Goal: Information Seeking & Learning: Learn about a topic

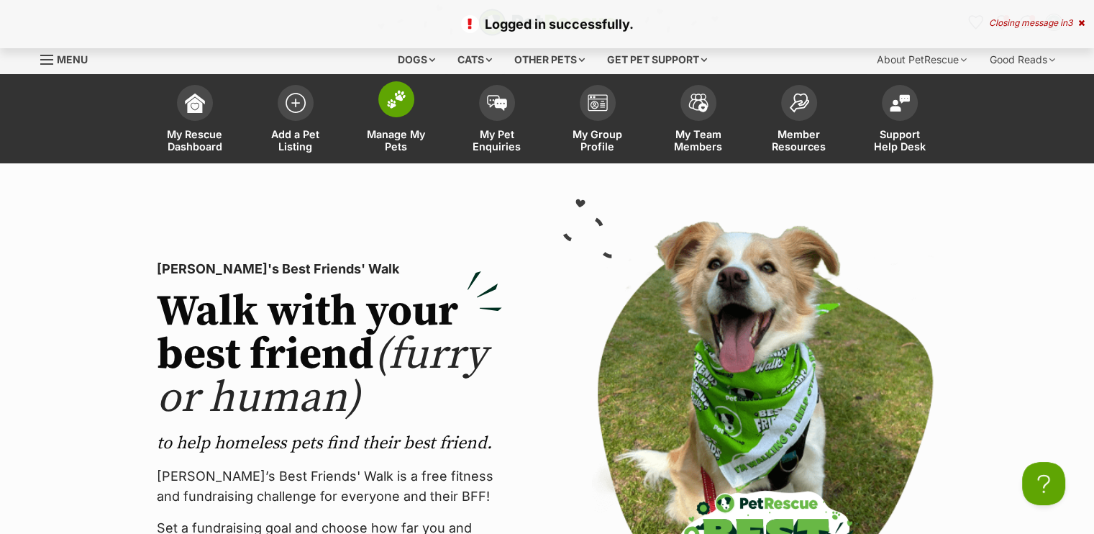
click at [396, 140] on span "Manage My Pets" at bounding box center [396, 140] width 65 height 24
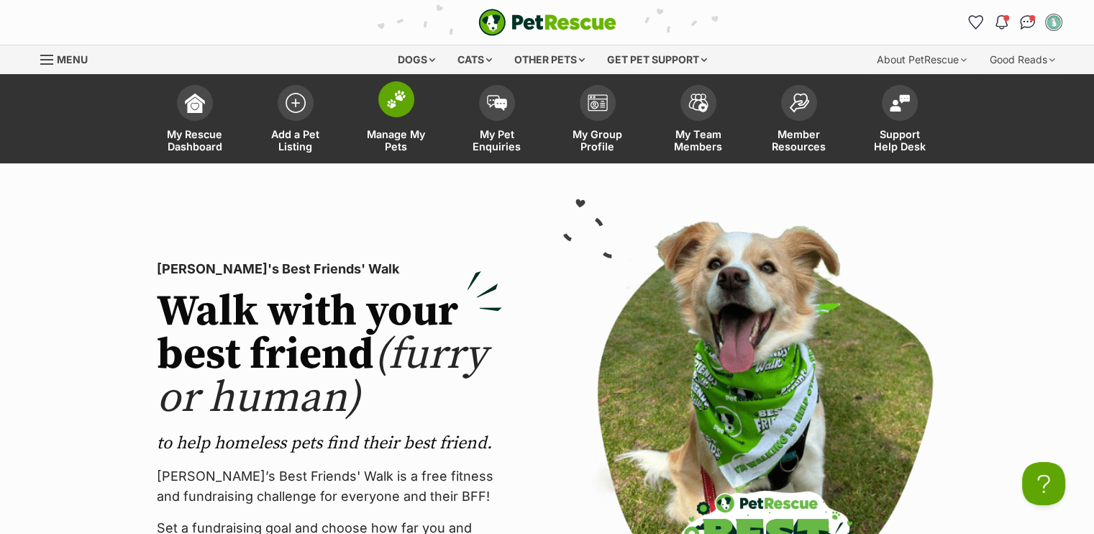
click at [396, 140] on span "Manage My Pets" at bounding box center [396, 140] width 65 height 24
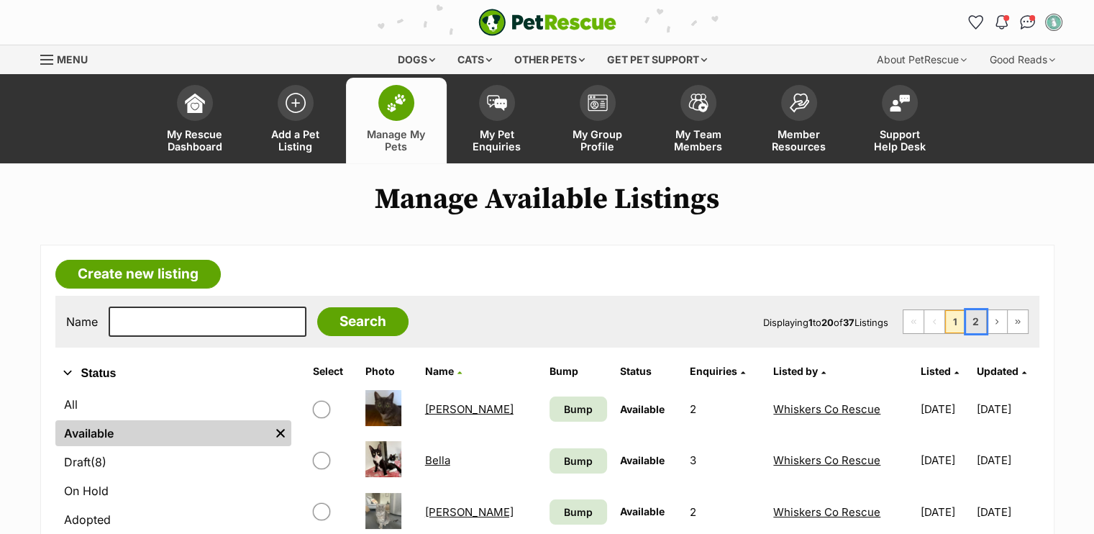
click at [980, 321] on link "2" at bounding box center [976, 321] width 20 height 23
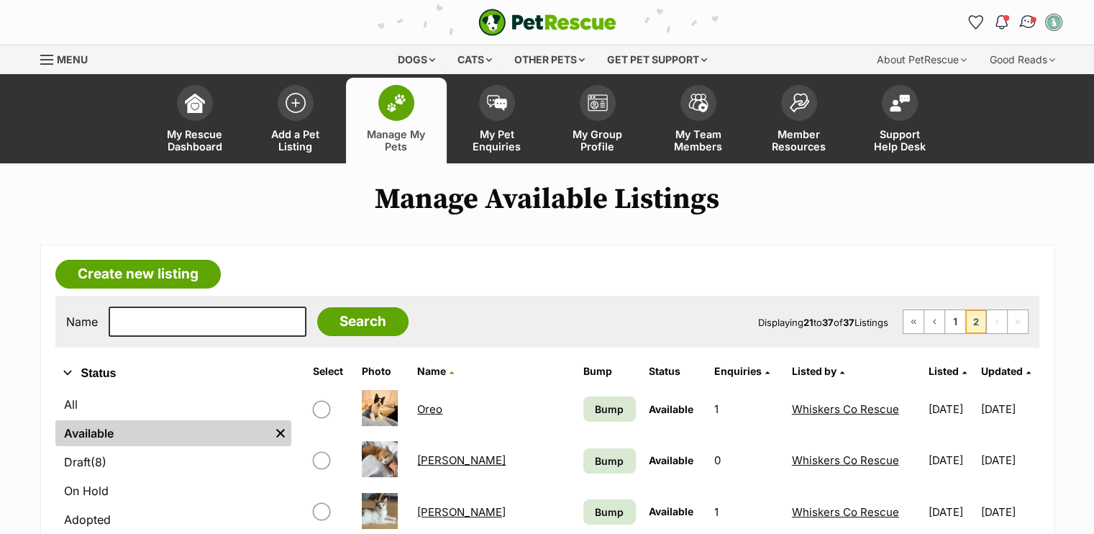
click at [1026, 26] on img "Conversations" at bounding box center [1027, 22] width 19 height 19
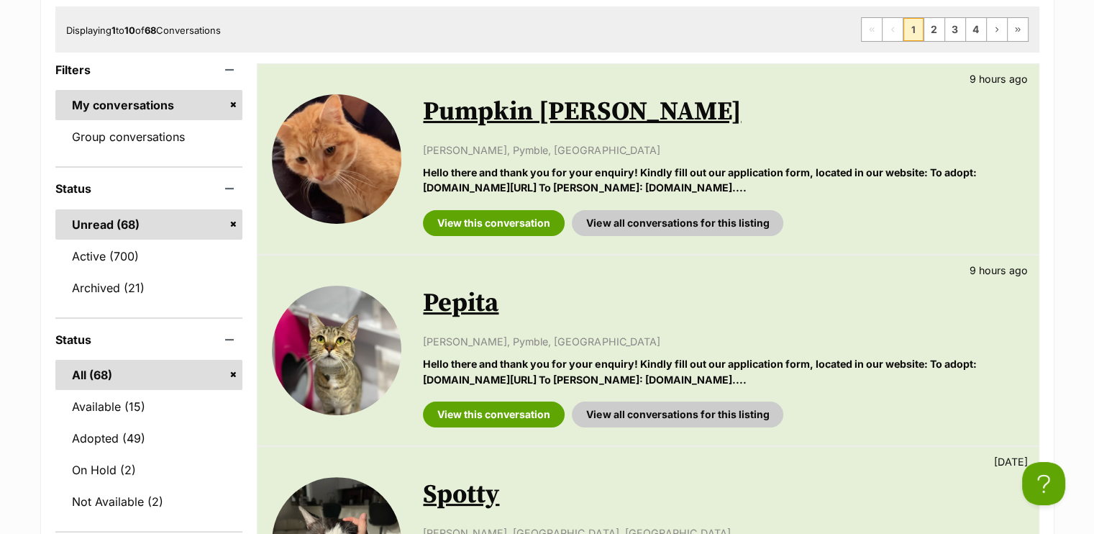
scroll to position [247, 0]
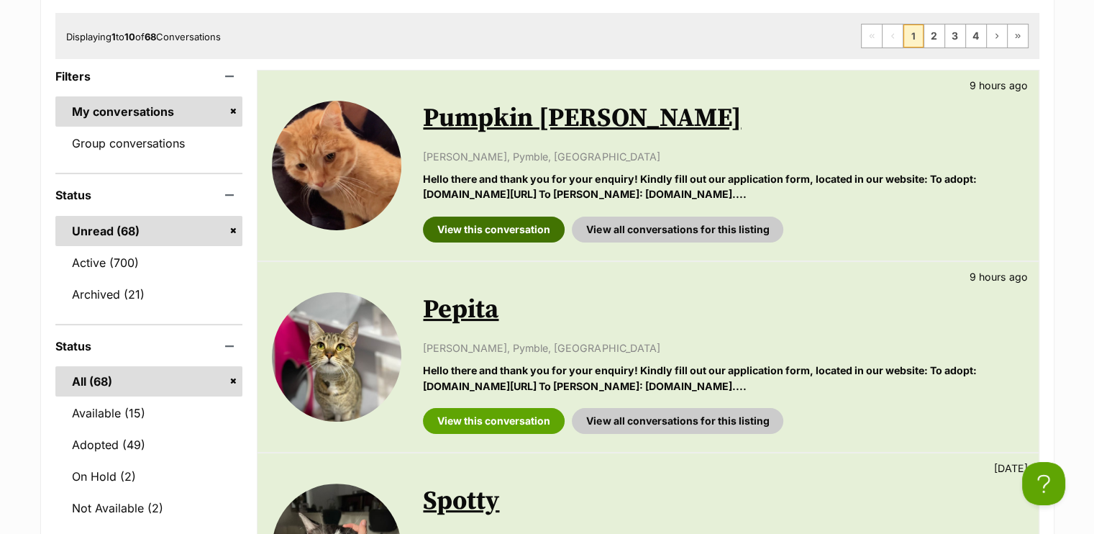
click at [537, 225] on link "View this conversation" at bounding box center [494, 229] width 142 height 26
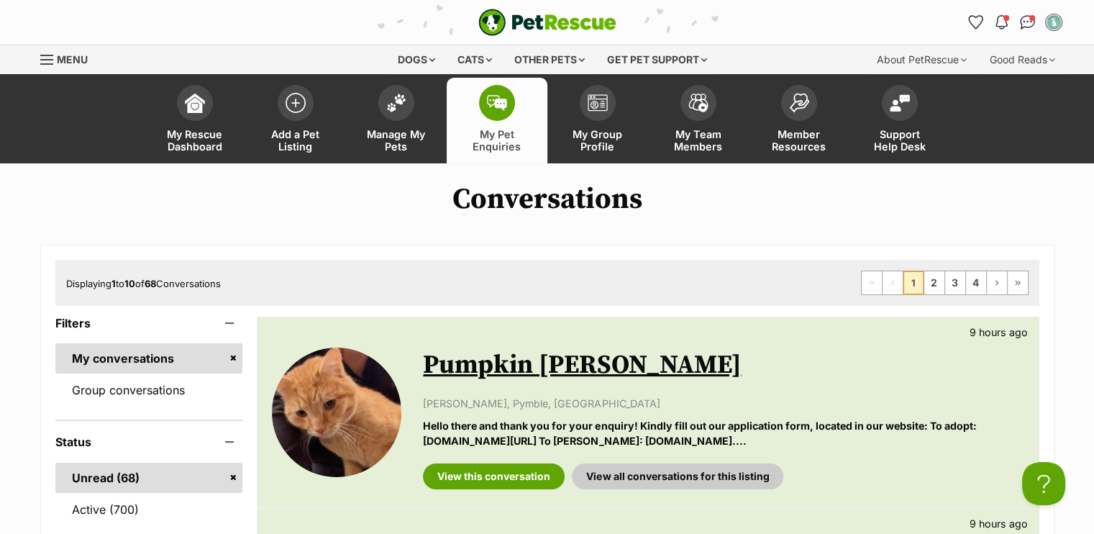
drag, startPoint x: 338, startPoint y: 219, endPoint x: 83, endPoint y: 43, distance: 309.6
click at [409, 120] on link "Manage My Pets" at bounding box center [396, 121] width 101 height 86
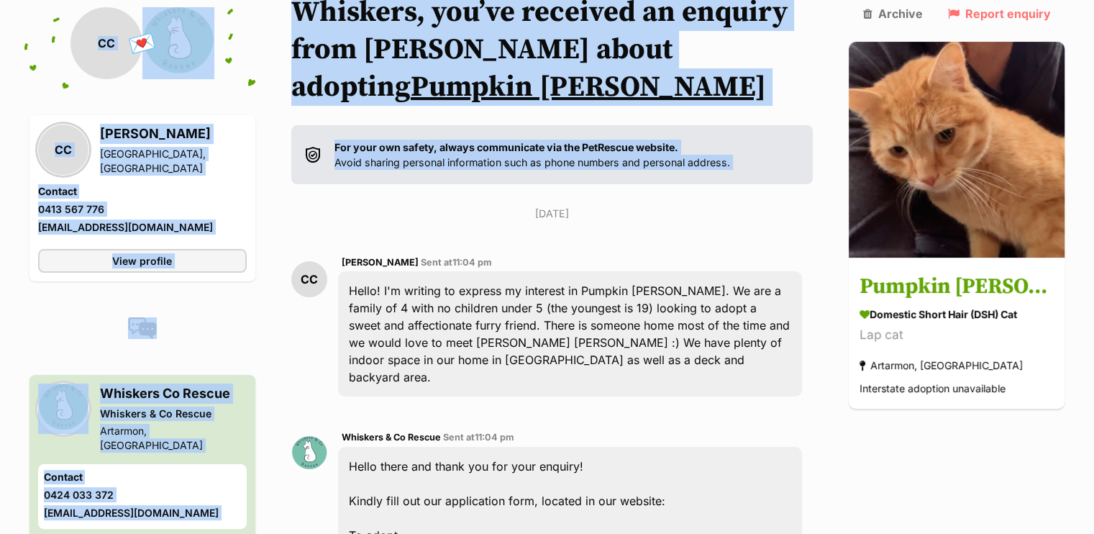
scroll to position [168, 0]
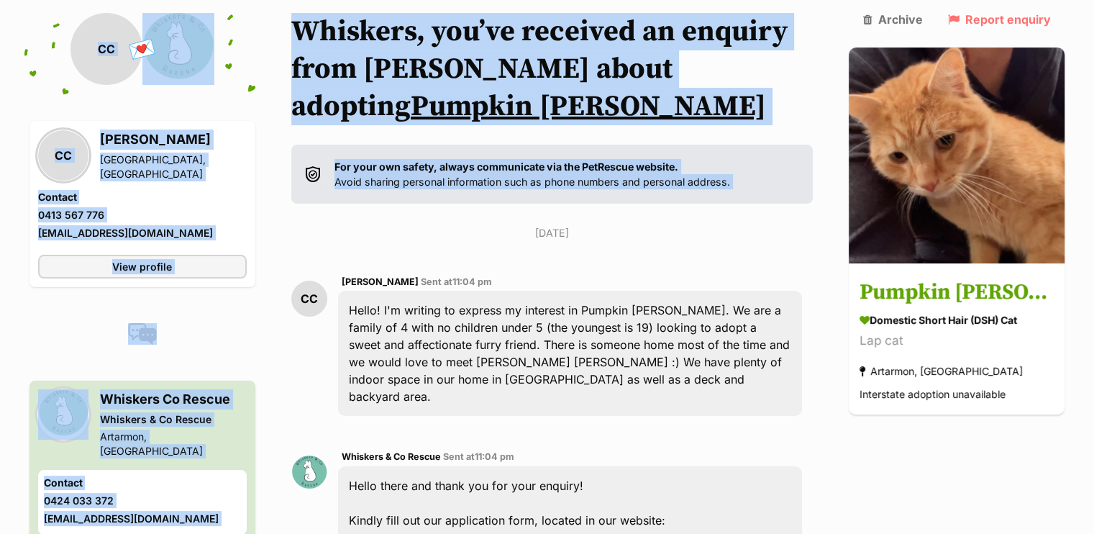
drag, startPoint x: 342, startPoint y: 207, endPoint x: 0, endPoint y: -8, distance: 404.3
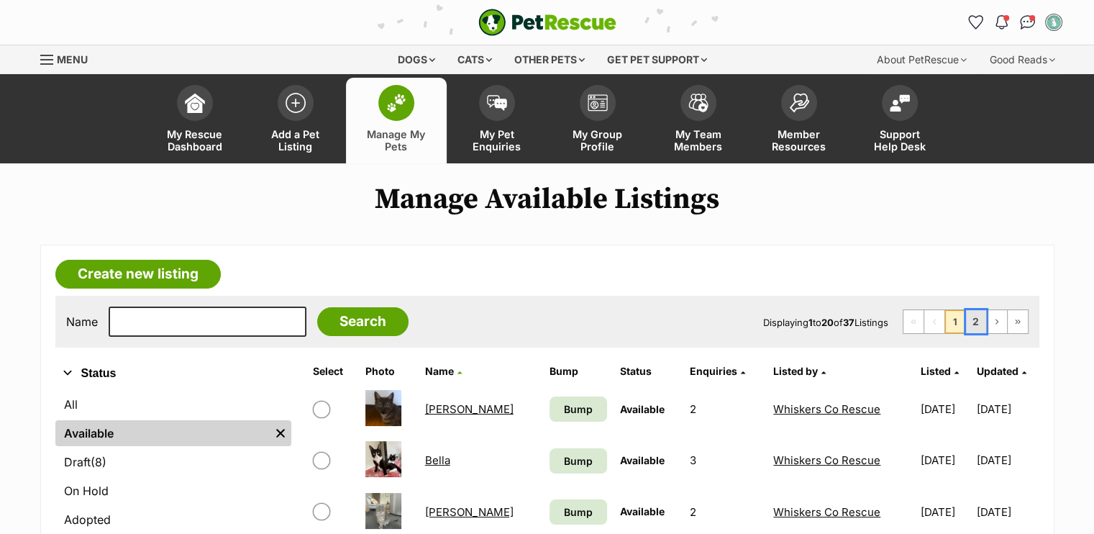
click at [974, 318] on link "2" at bounding box center [976, 321] width 20 height 23
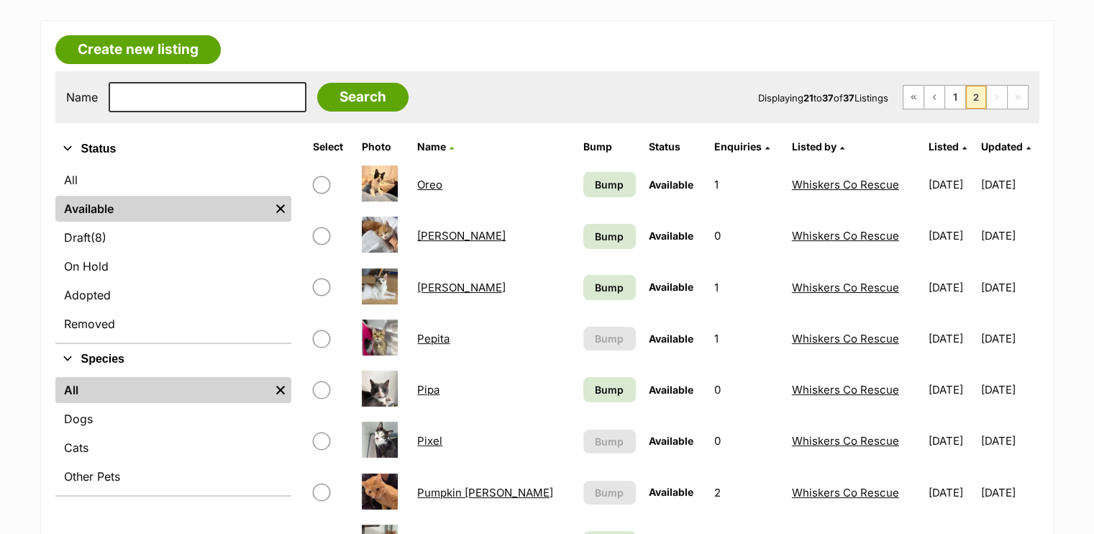
scroll to position [227, 0]
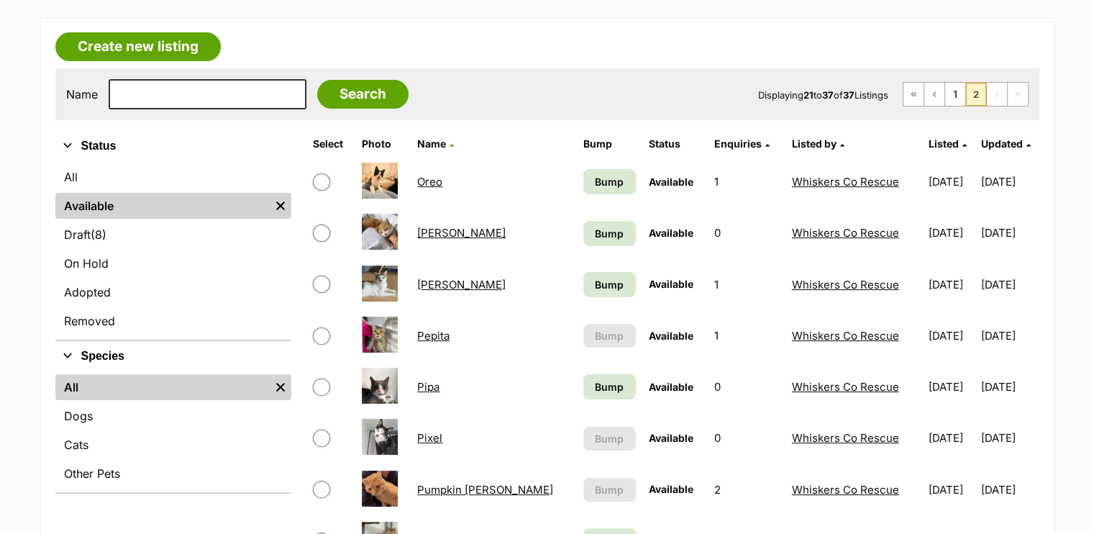
click at [475, 492] on link "Pumpkin [PERSON_NAME]" at bounding box center [485, 490] width 136 height 14
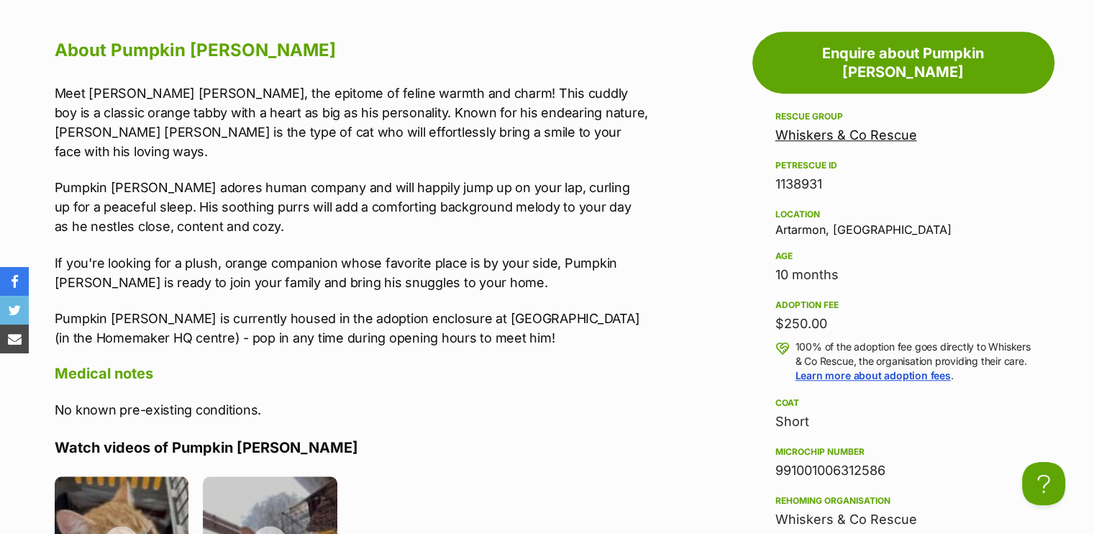
scroll to position [1198, 0]
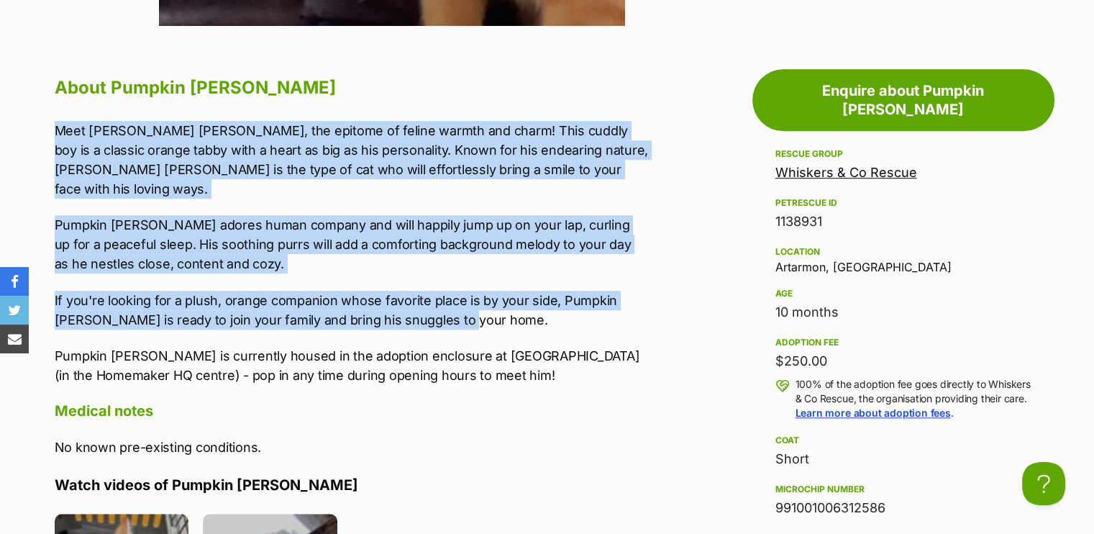
drag, startPoint x: 58, startPoint y: 127, endPoint x: 466, endPoint y: 299, distance: 443.5
click at [466, 299] on div "Meet Pumpkin Sam, the epitome of feline warmth and charm! This cuddly boy is a …" at bounding box center [352, 253] width 594 height 264
copy div "Meet Pumpkin Sam, the epitome of feline warmth and charm! This cuddly boy is a …"
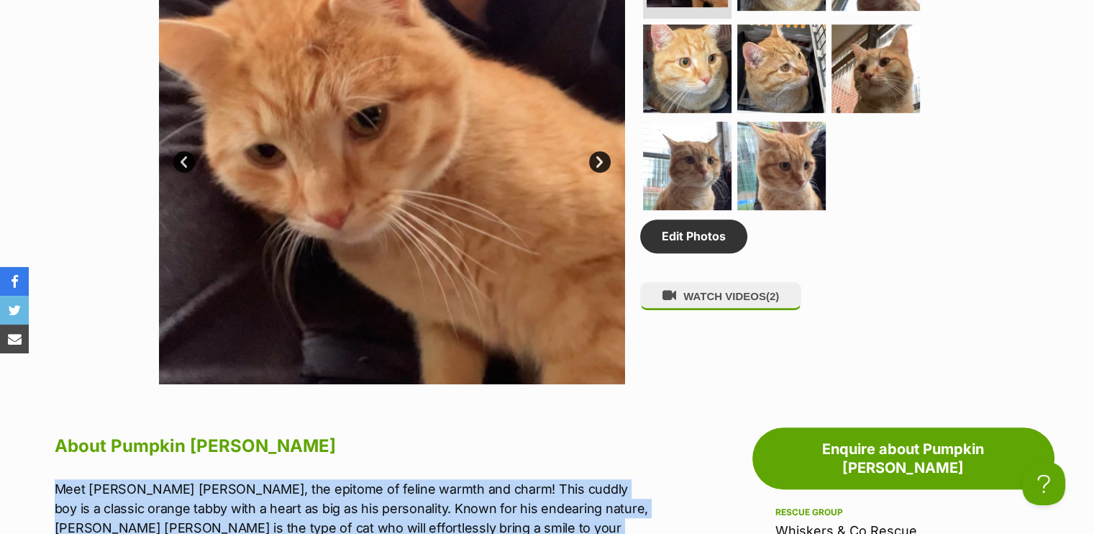
scroll to position [255, 0]
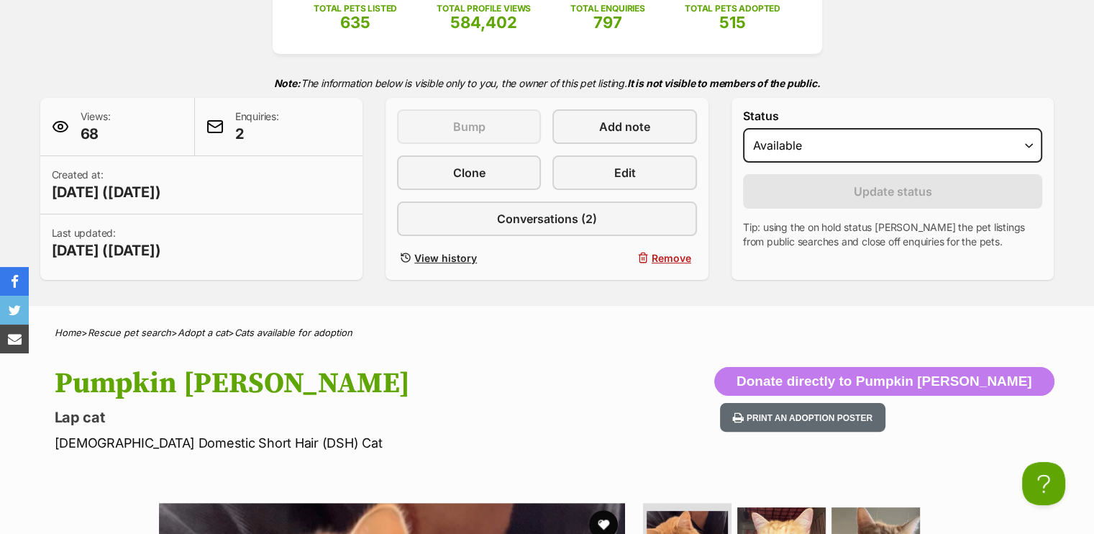
drag, startPoint x: 1090, startPoint y: 98, endPoint x: 1095, endPoint y: 109, distance: 11.9
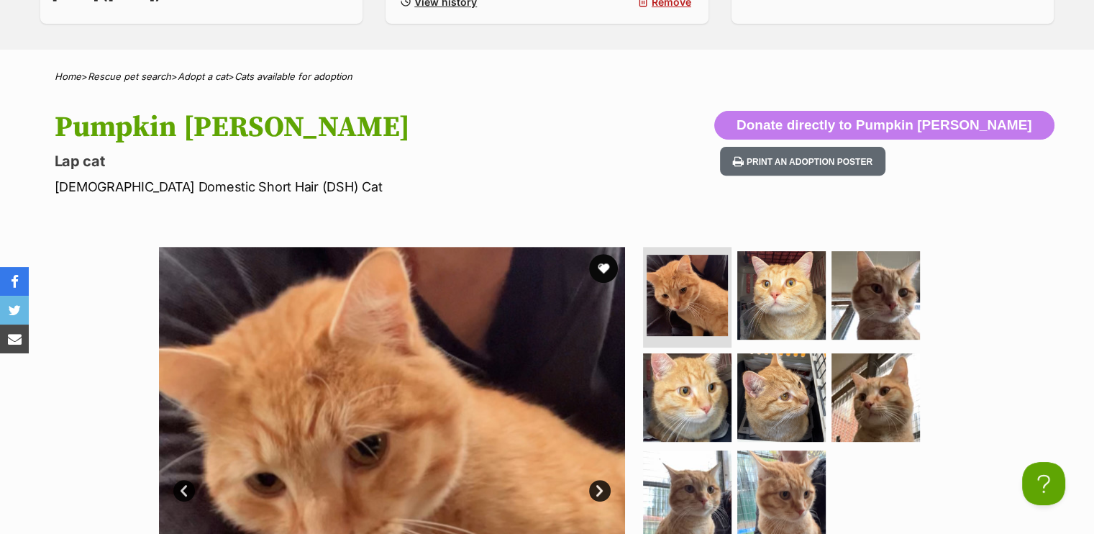
scroll to position [0, 0]
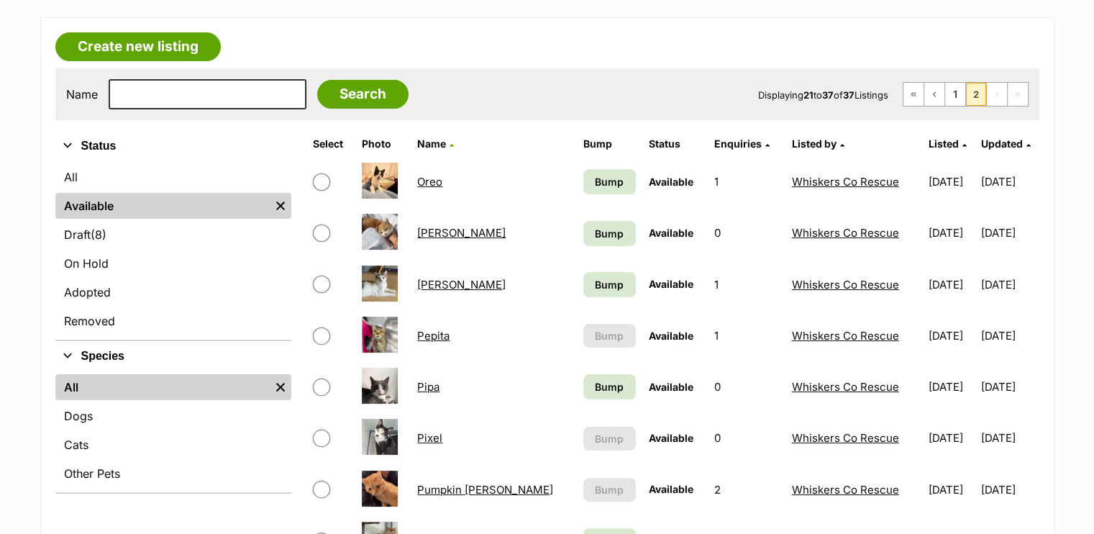
click at [443, 335] on link "Pepita" at bounding box center [433, 336] width 32 height 14
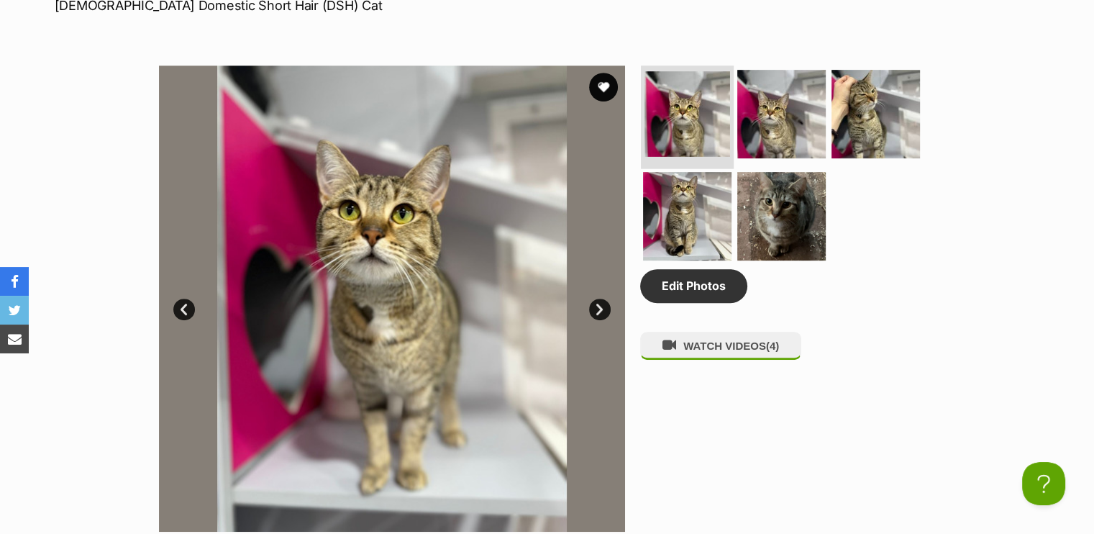
click at [690, 102] on img at bounding box center [687, 114] width 86 height 86
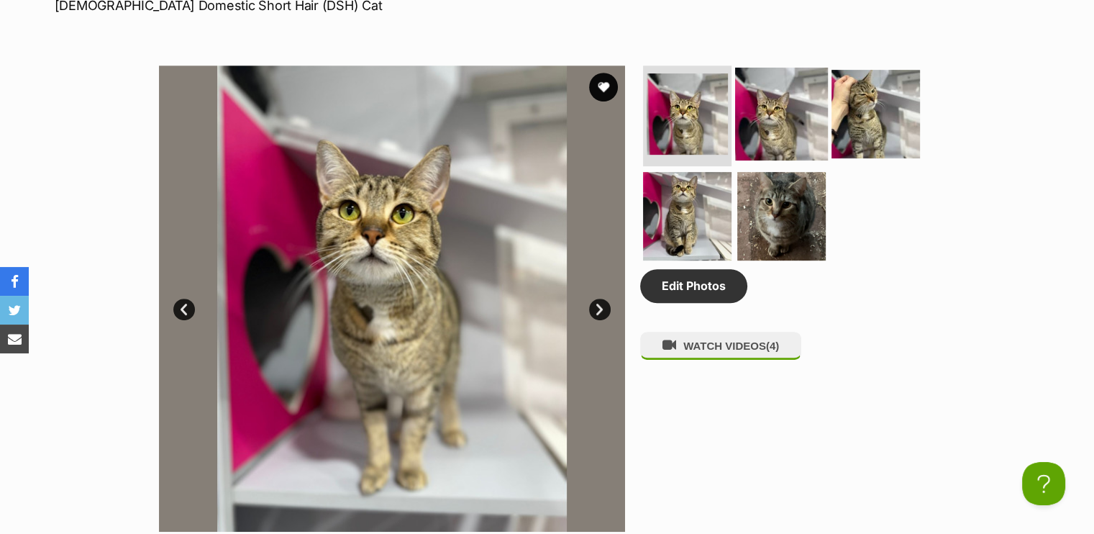
click at [762, 117] on img at bounding box center [781, 114] width 93 height 93
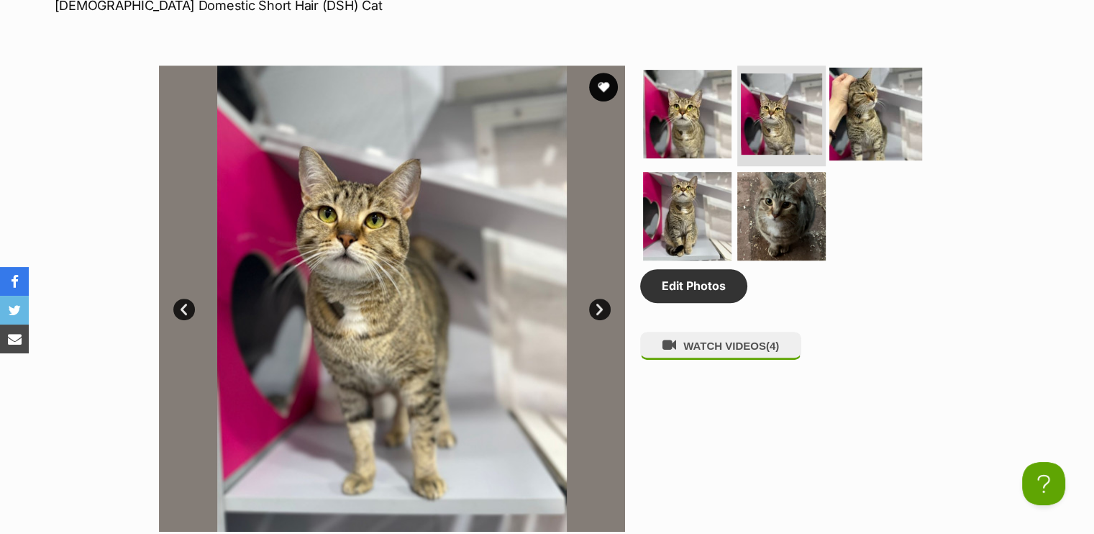
click at [852, 127] on img at bounding box center [875, 114] width 93 height 93
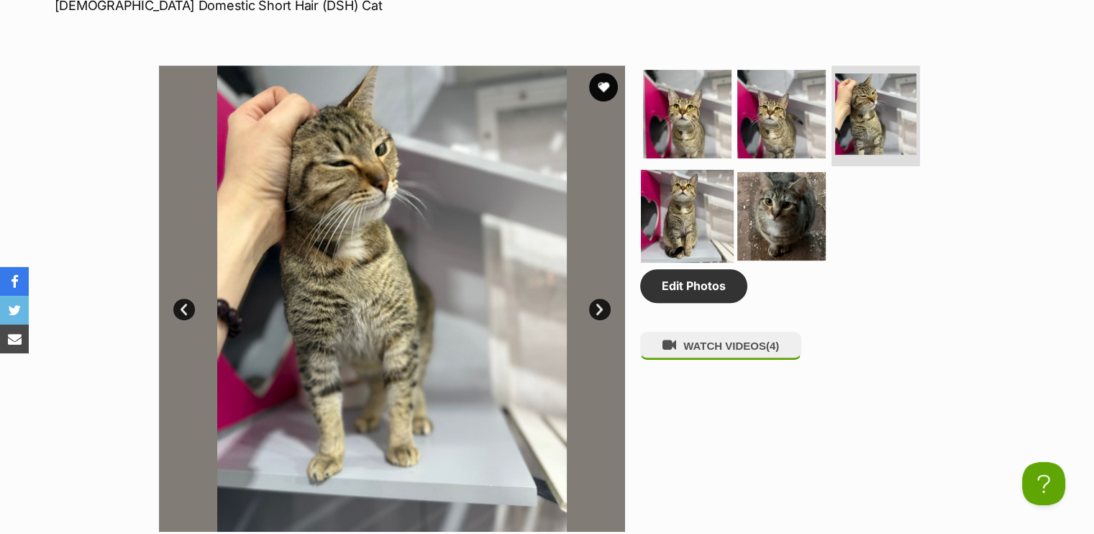
click at [700, 206] on img at bounding box center [687, 215] width 93 height 93
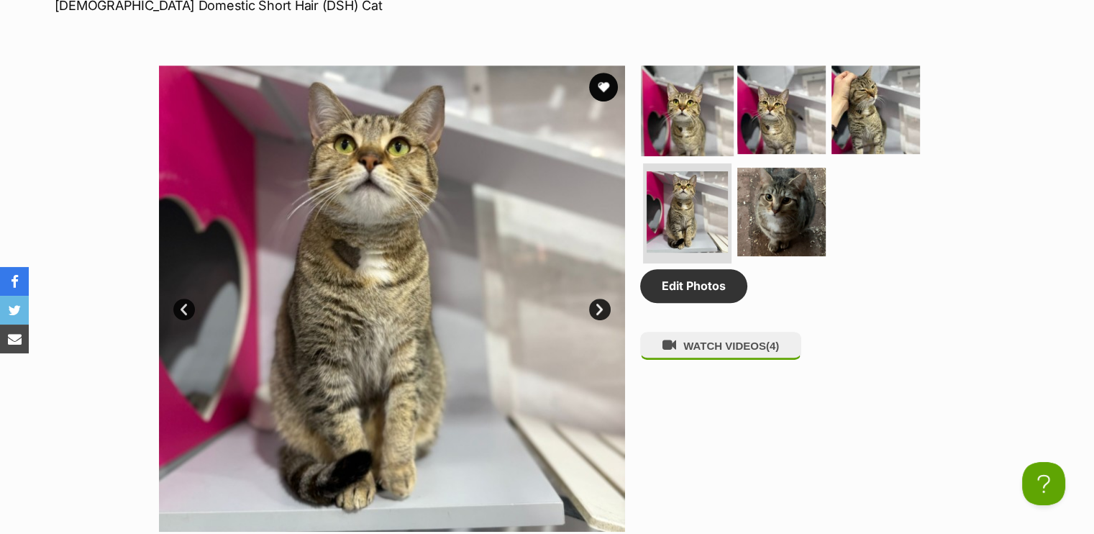
click at [696, 107] on img at bounding box center [687, 109] width 93 height 93
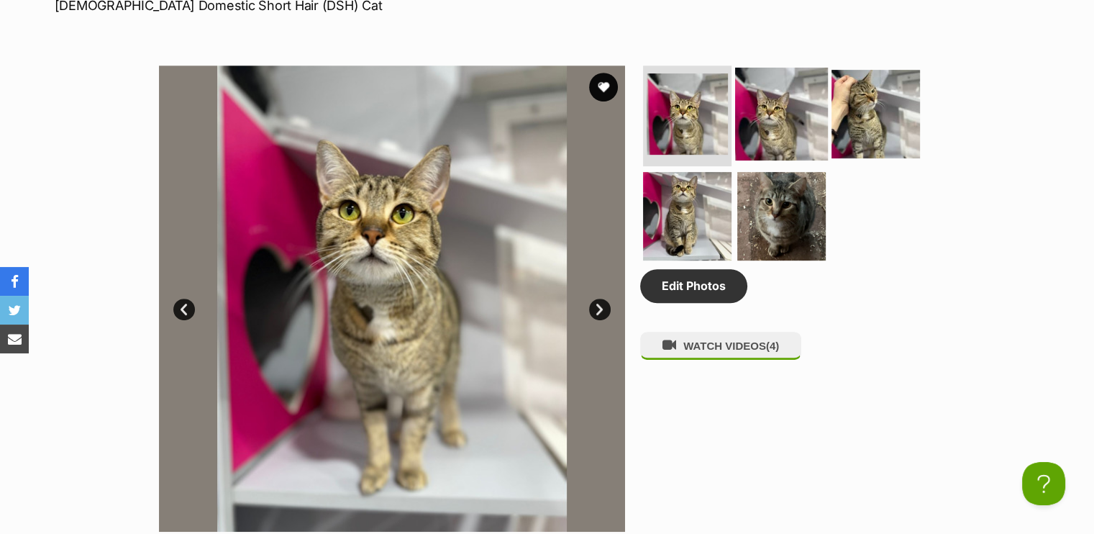
click at [759, 122] on img at bounding box center [781, 114] width 93 height 93
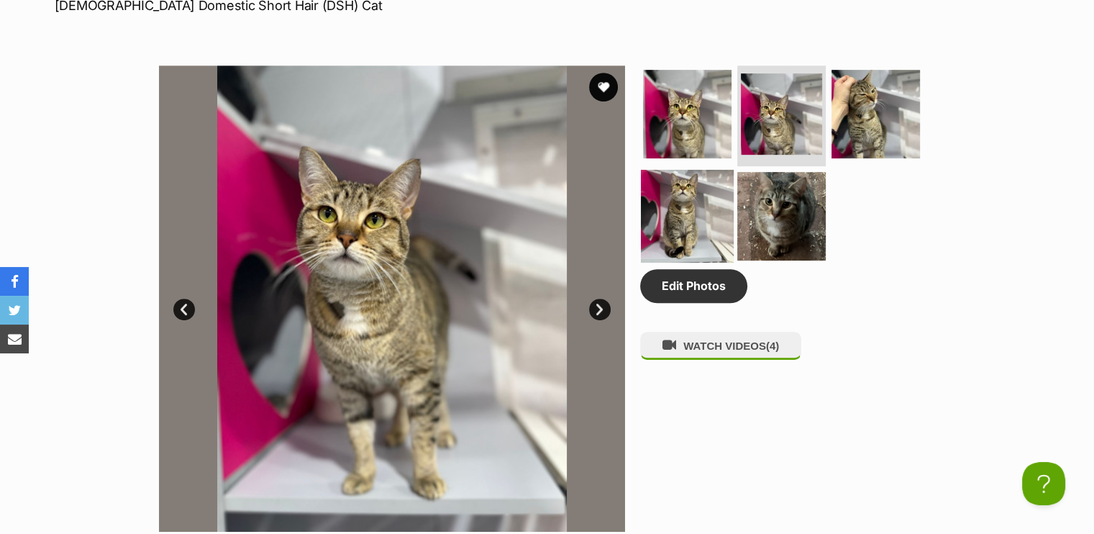
click at [710, 224] on img at bounding box center [687, 215] width 93 height 93
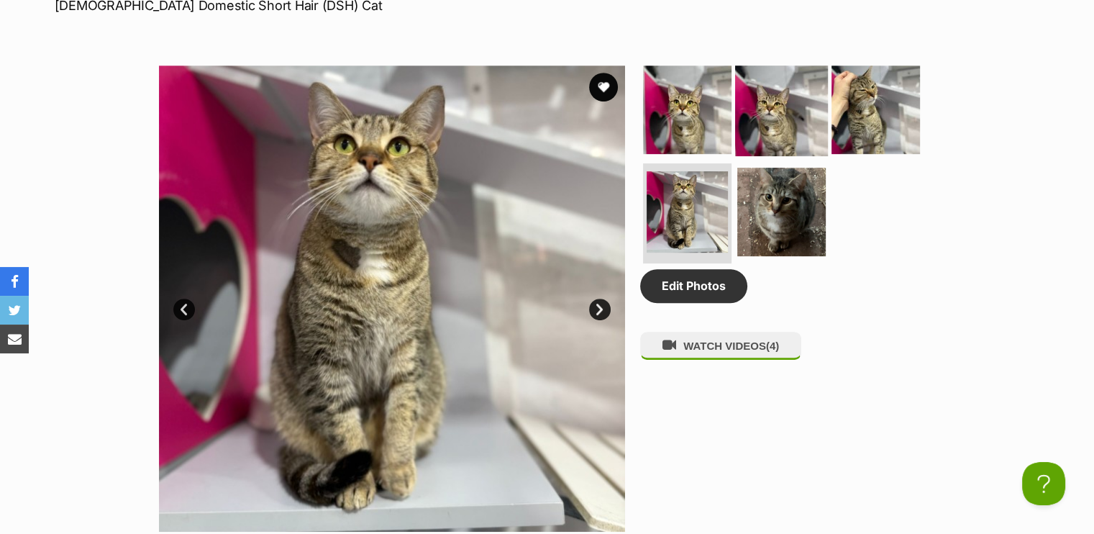
click at [750, 127] on img at bounding box center [781, 109] width 93 height 93
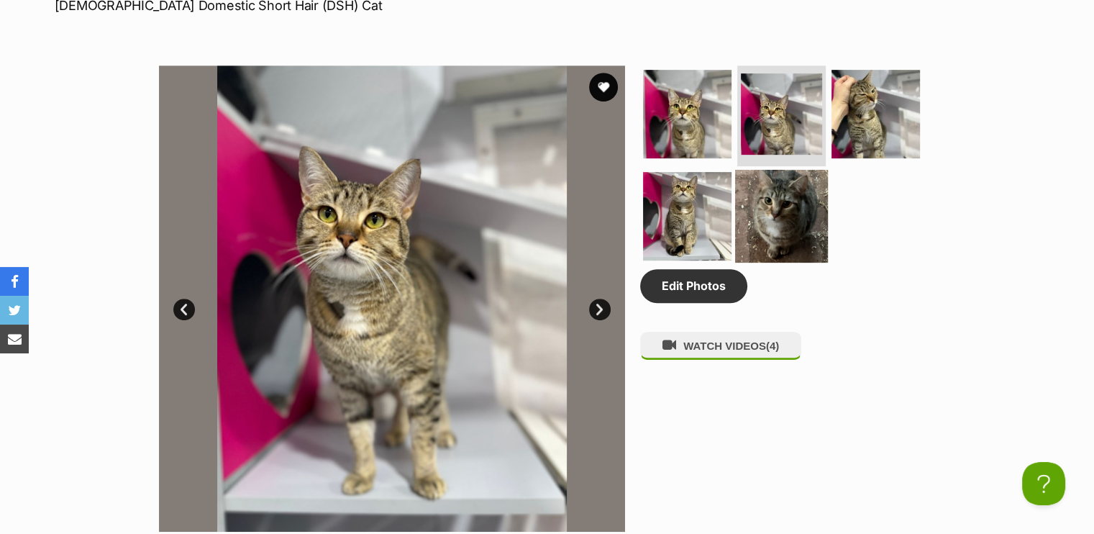
click at [813, 193] on img at bounding box center [781, 215] width 93 height 93
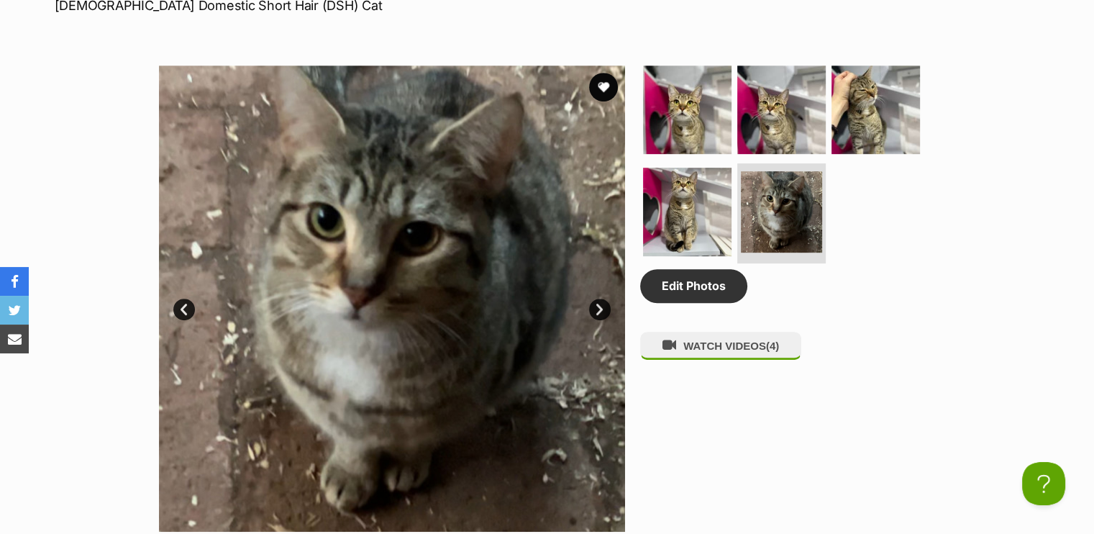
click at [457, 269] on img at bounding box center [392, 298] width 466 height 466
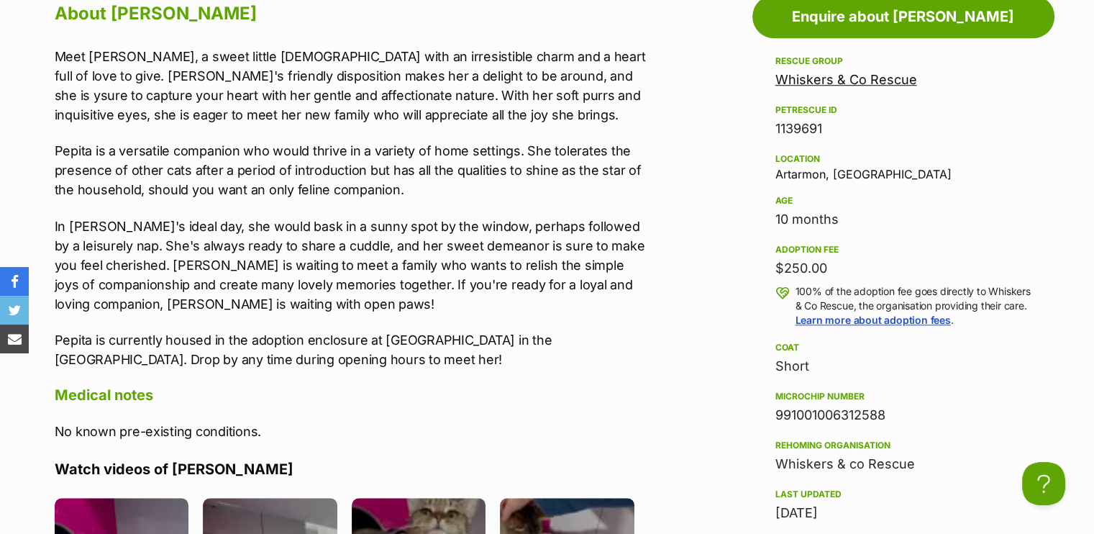
scroll to position [1251, 0]
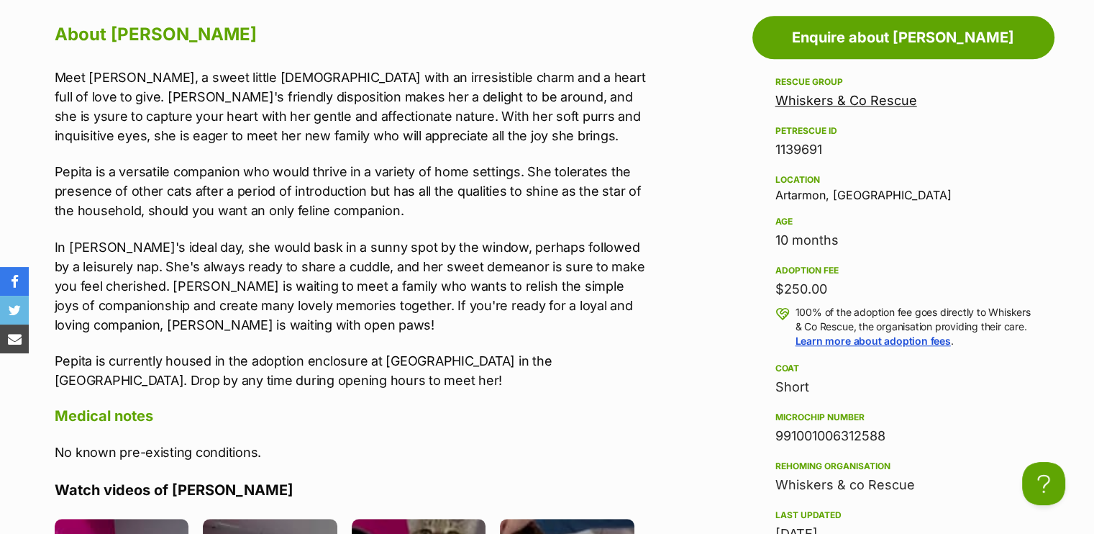
click at [53, 74] on div "About [PERSON_NAME] Meet [PERSON_NAME], a sweet little [DEMOGRAPHIC_DATA] with …" at bounding box center [344, 493] width 608 height 948
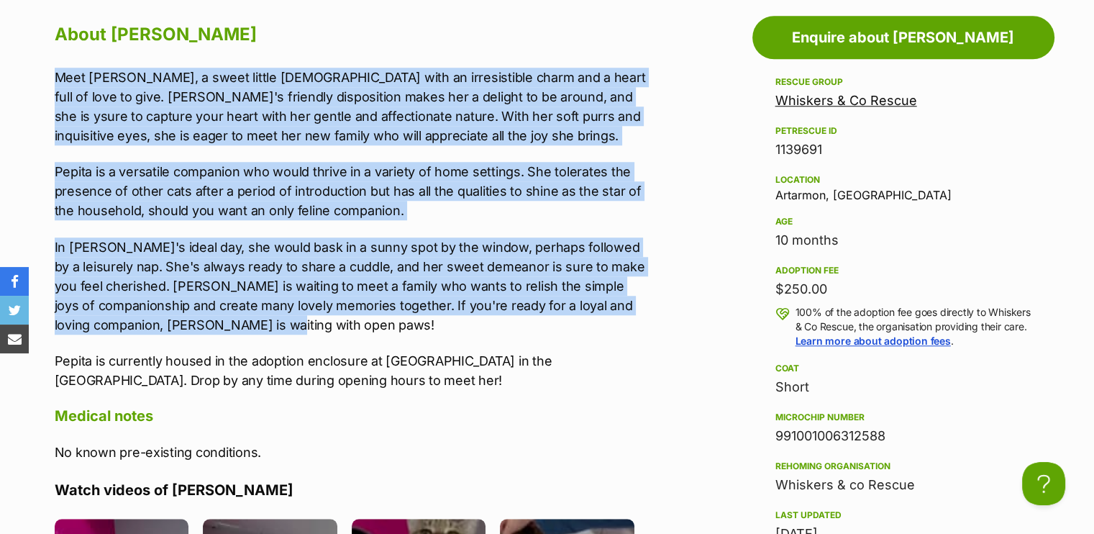
drag, startPoint x: 55, startPoint y: 74, endPoint x: 258, endPoint y: 316, distance: 315.5
click at [258, 316] on div "Meet [PERSON_NAME], a sweet little [DEMOGRAPHIC_DATA] with an irresistible char…" at bounding box center [352, 229] width 594 height 322
drag, startPoint x: 258, startPoint y: 316, endPoint x: 180, endPoint y: 248, distance: 103.5
copy div "Meet [PERSON_NAME], a sweet little [DEMOGRAPHIC_DATA] with an irresistible char…"
